Goal: Task Accomplishment & Management: Complete application form

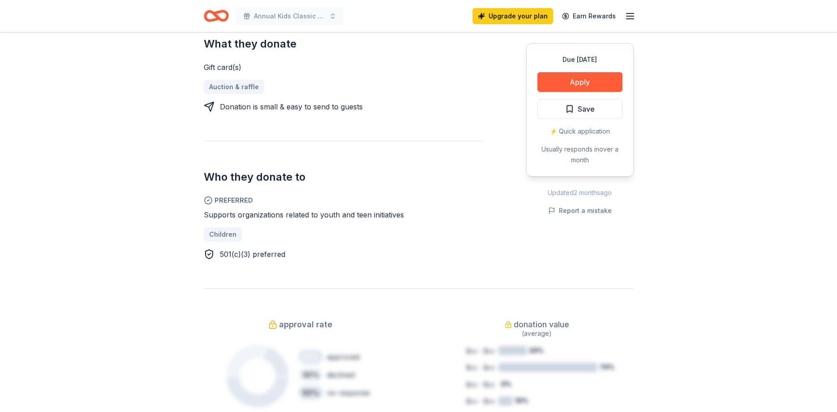
scroll to position [365, 0]
click at [562, 77] on button "Apply" at bounding box center [579, 82] width 85 height 20
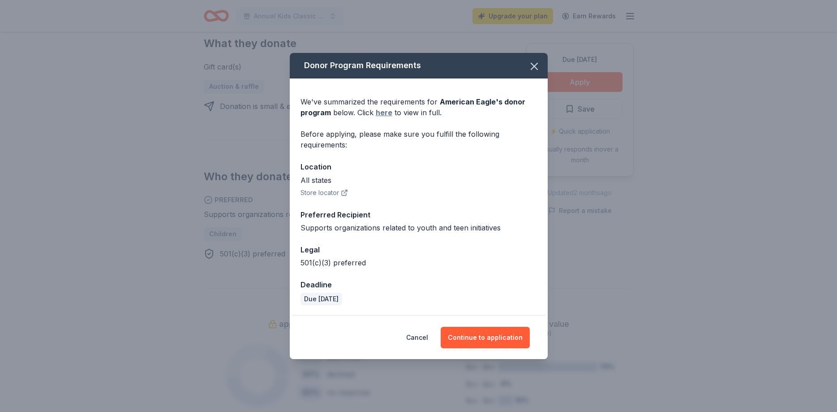
click at [384, 111] on link "here" at bounding box center [384, 112] width 17 height 11
click at [427, 338] on button "Cancel" at bounding box center [417, 336] width 22 height 21
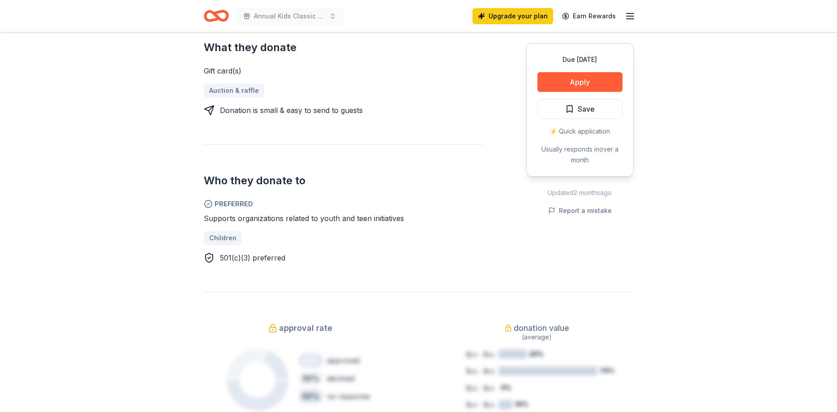
scroll to position [46, 0]
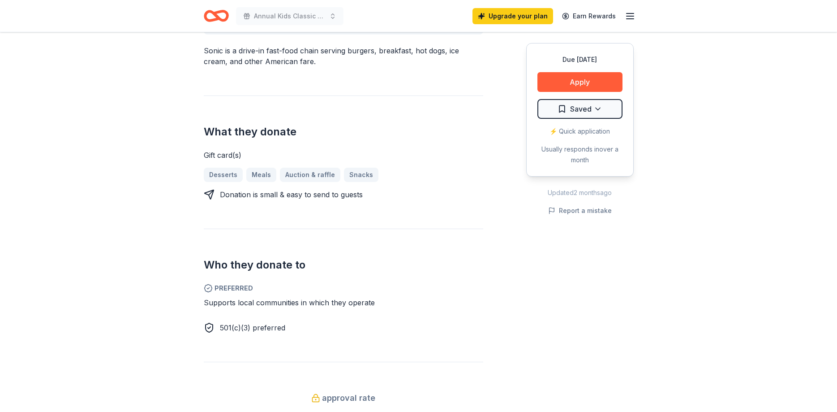
scroll to position [228, 0]
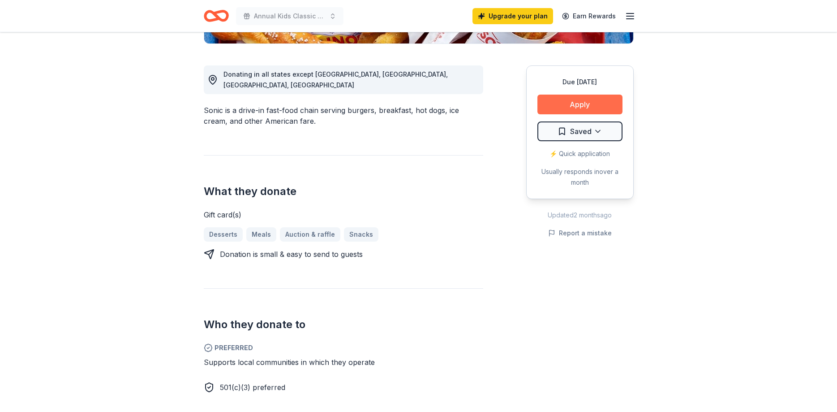
click at [586, 103] on button "Apply" at bounding box center [579, 104] width 85 height 20
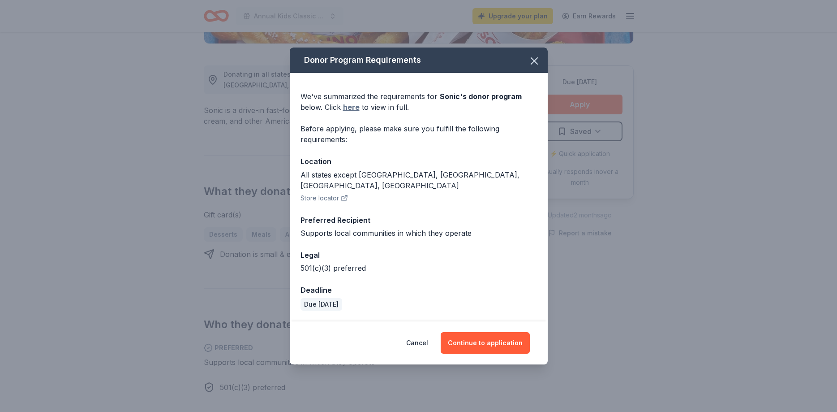
click at [354, 112] on link "here" at bounding box center [351, 107] width 17 height 11
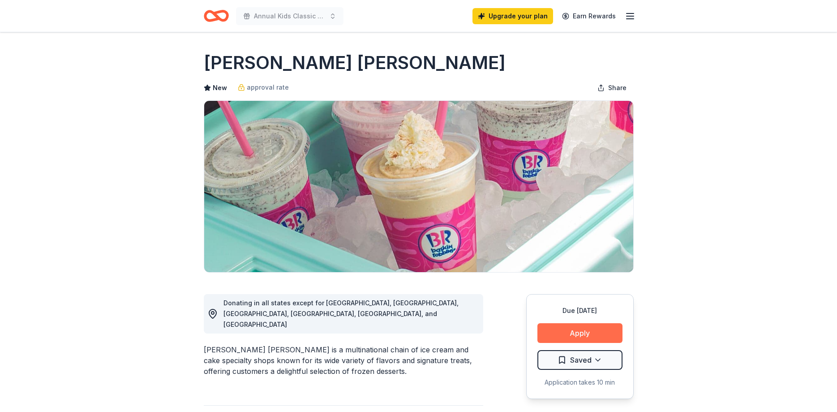
click at [600, 336] on button "Apply" at bounding box center [579, 333] width 85 height 20
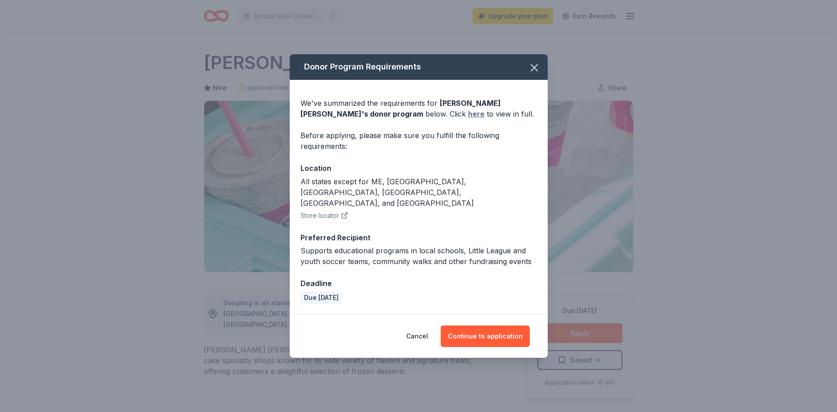
click at [468, 119] on link "here" at bounding box center [476, 113] width 17 height 11
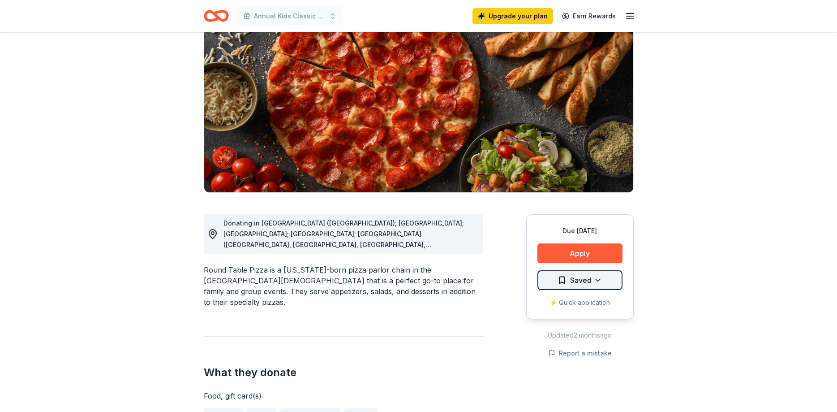
scroll to position [91, 0]
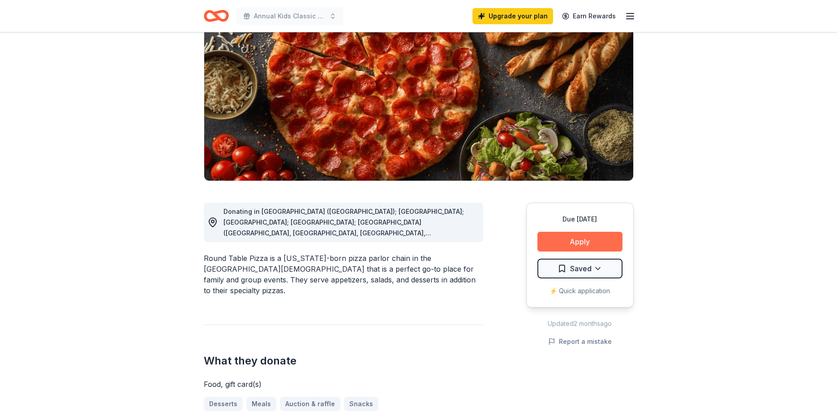
click at [574, 244] on button "Apply" at bounding box center [579, 242] width 85 height 20
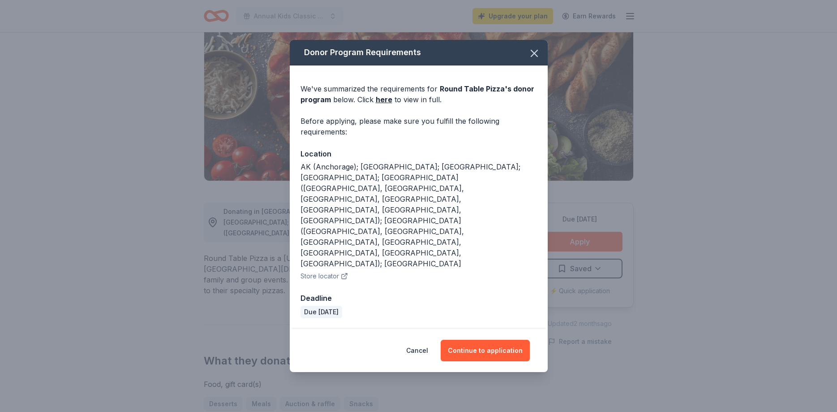
click at [374, 105] on div "We've summarized the requirements for Round Table Pizza 's donor program below.…" at bounding box center [418, 93] width 236 height 21
click at [378, 105] on link "here" at bounding box center [384, 99] width 17 height 11
click at [539, 60] on icon "button" at bounding box center [534, 53] width 13 height 13
